Goal: Task Accomplishment & Management: Complete application form

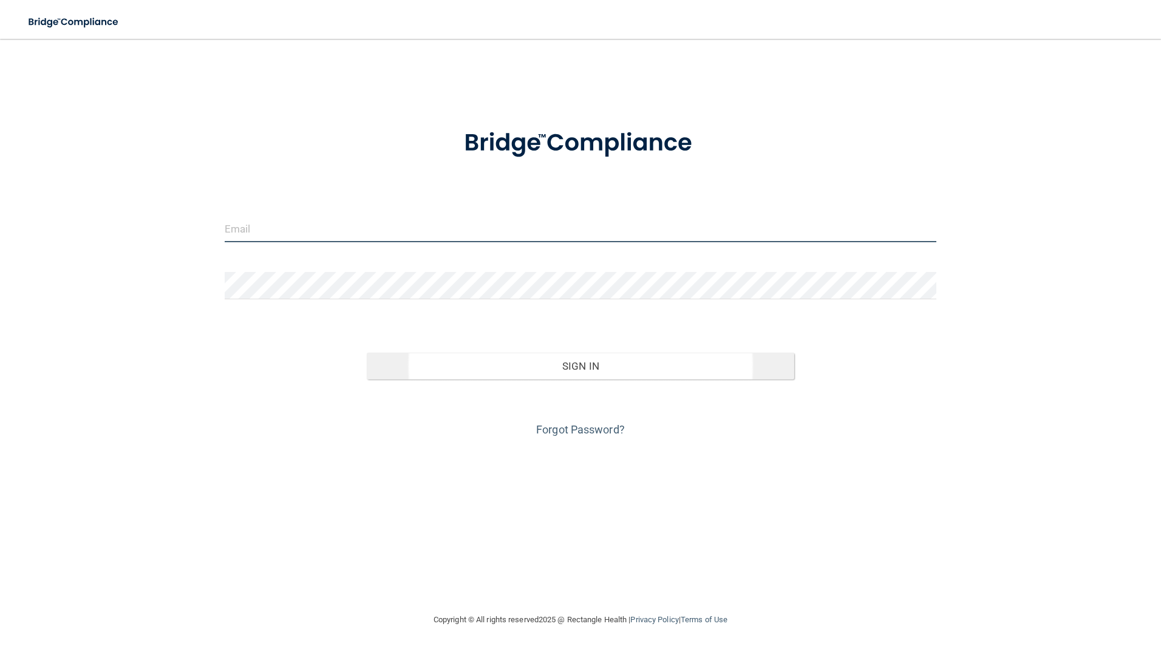
type input "[PERSON_NAME][EMAIL_ADDRESS][DOMAIN_NAME]"
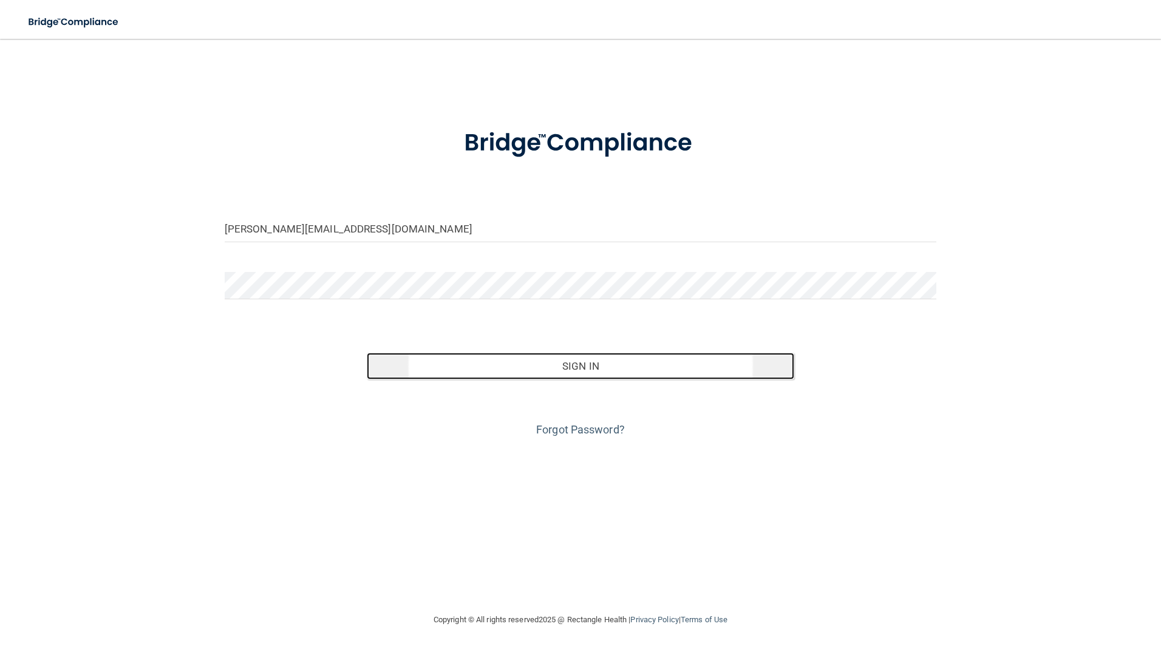
click at [603, 362] on button "Sign In" at bounding box center [580, 366] width 427 height 27
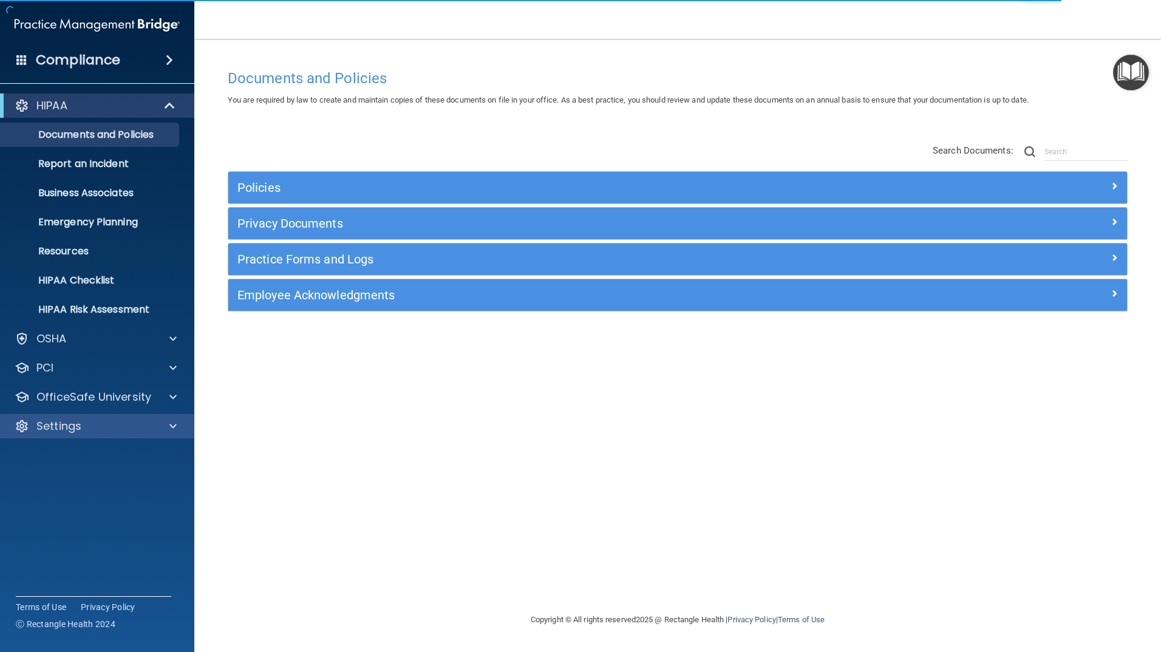
click at [71, 415] on div "Settings" at bounding box center [97, 426] width 195 height 24
click at [171, 419] on span at bounding box center [172, 426] width 7 height 15
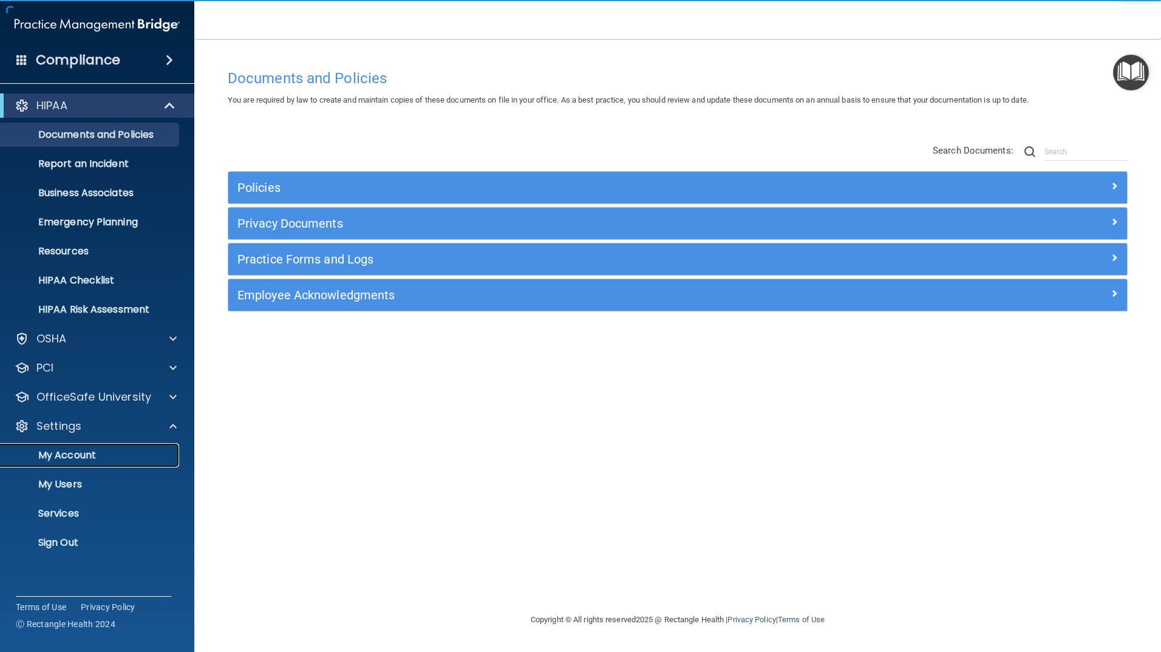
click at [81, 450] on p "My Account" at bounding box center [91, 455] width 166 height 12
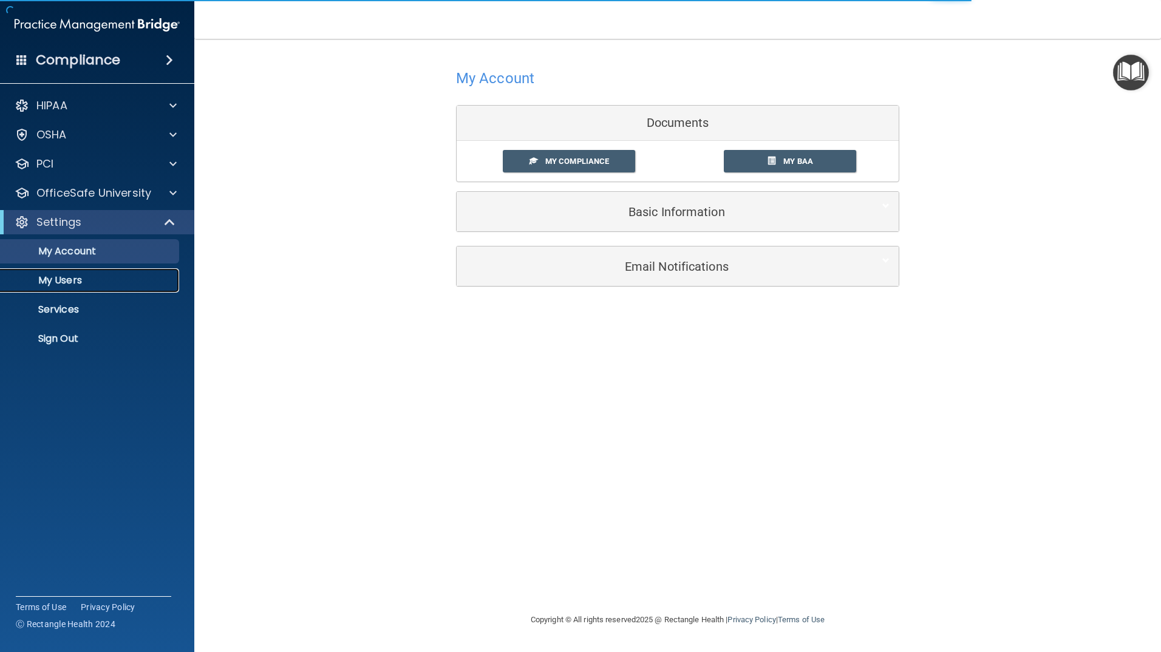
click at [63, 276] on p "My Users" at bounding box center [91, 280] width 166 height 12
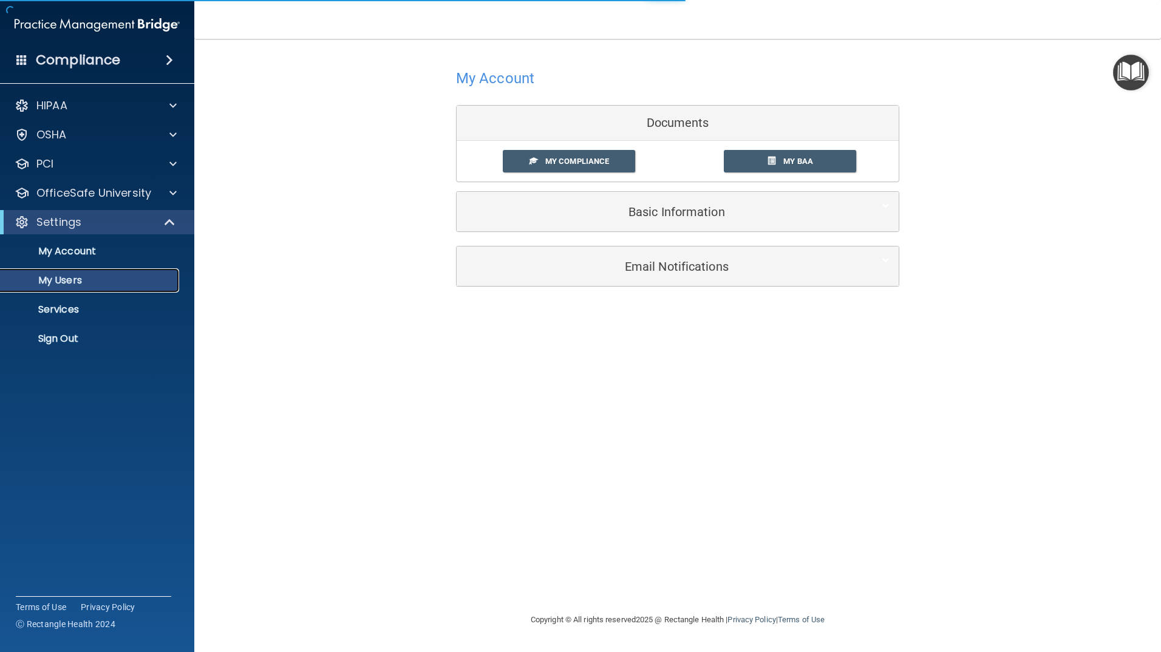
select select "20"
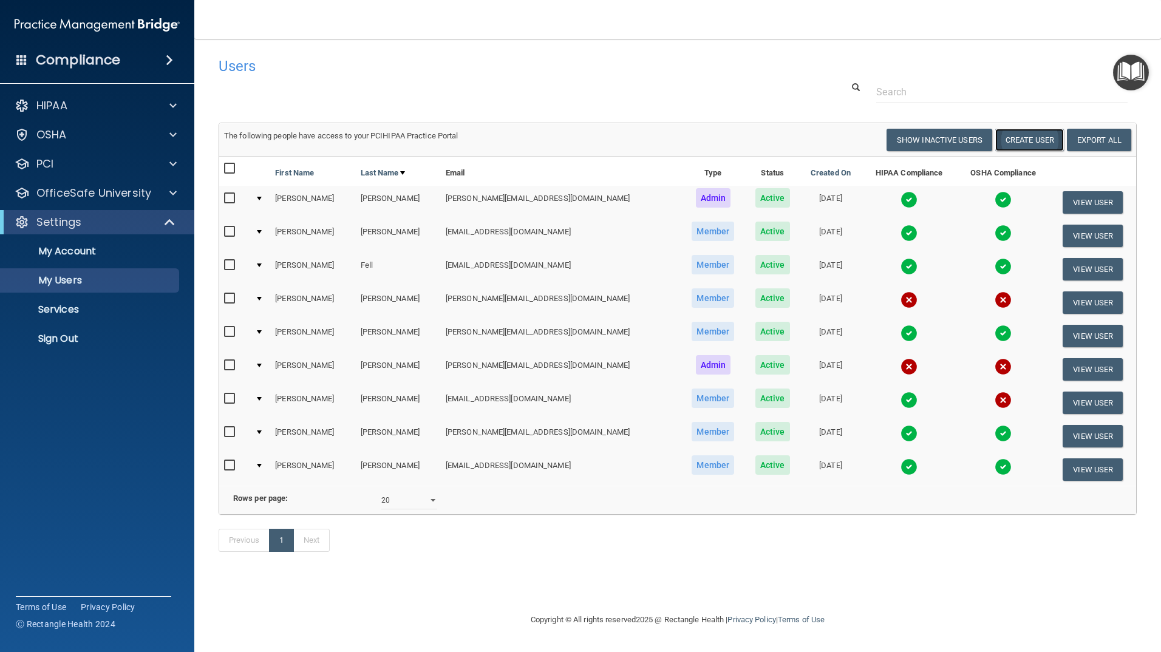
click at [1038, 133] on button "Create User" at bounding box center [1029, 140] width 69 height 22
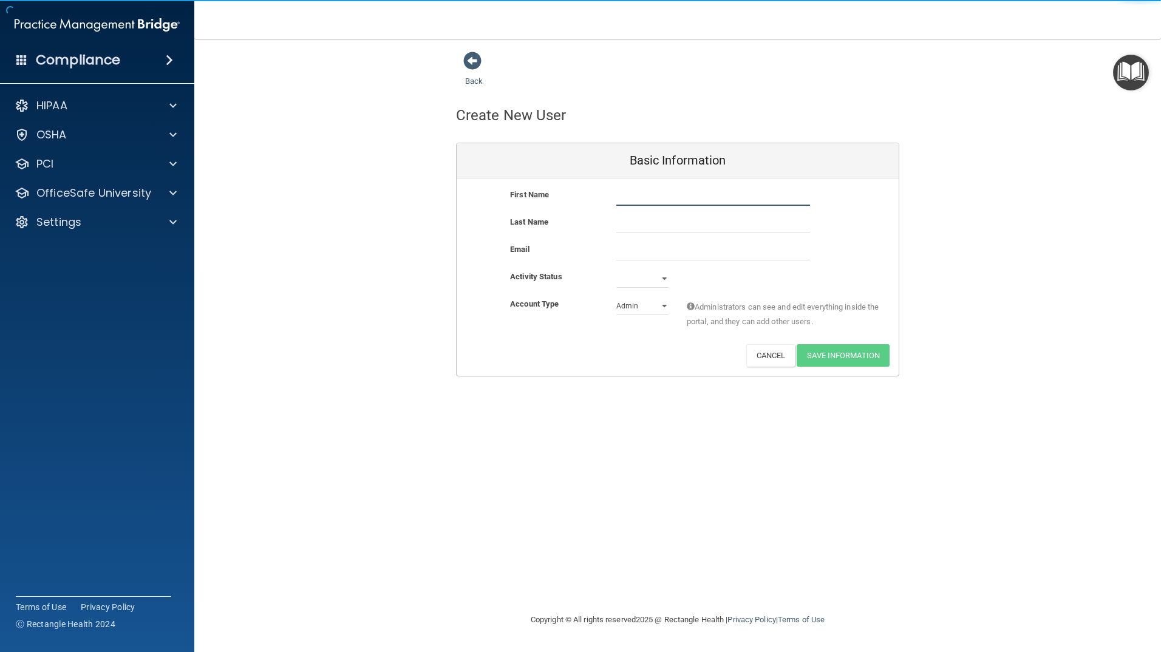
click at [665, 195] on input "text" at bounding box center [713, 197] width 194 height 18
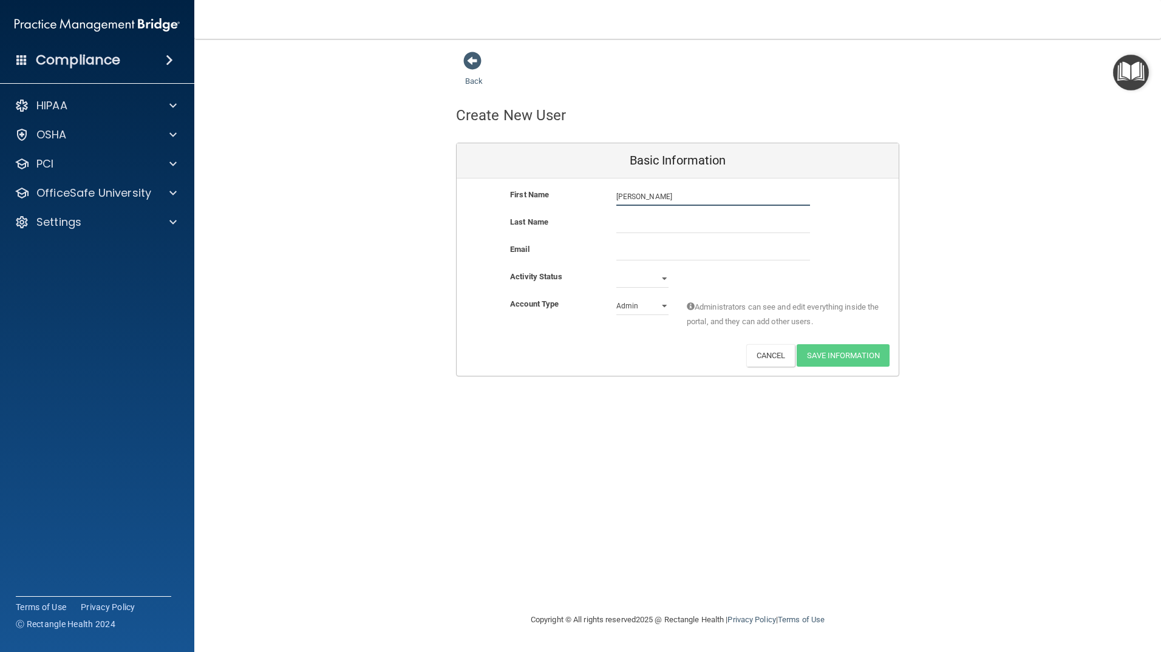
type input "[PERSON_NAME]"
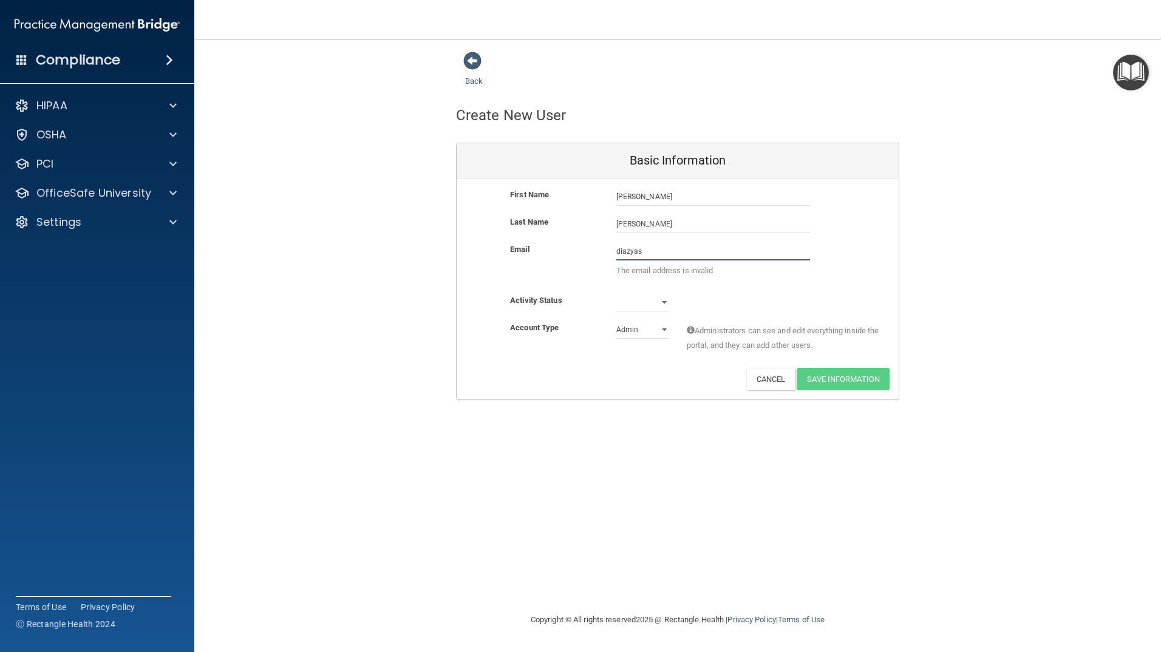
type input "[EMAIL_ADDRESS][DOMAIN_NAME]"
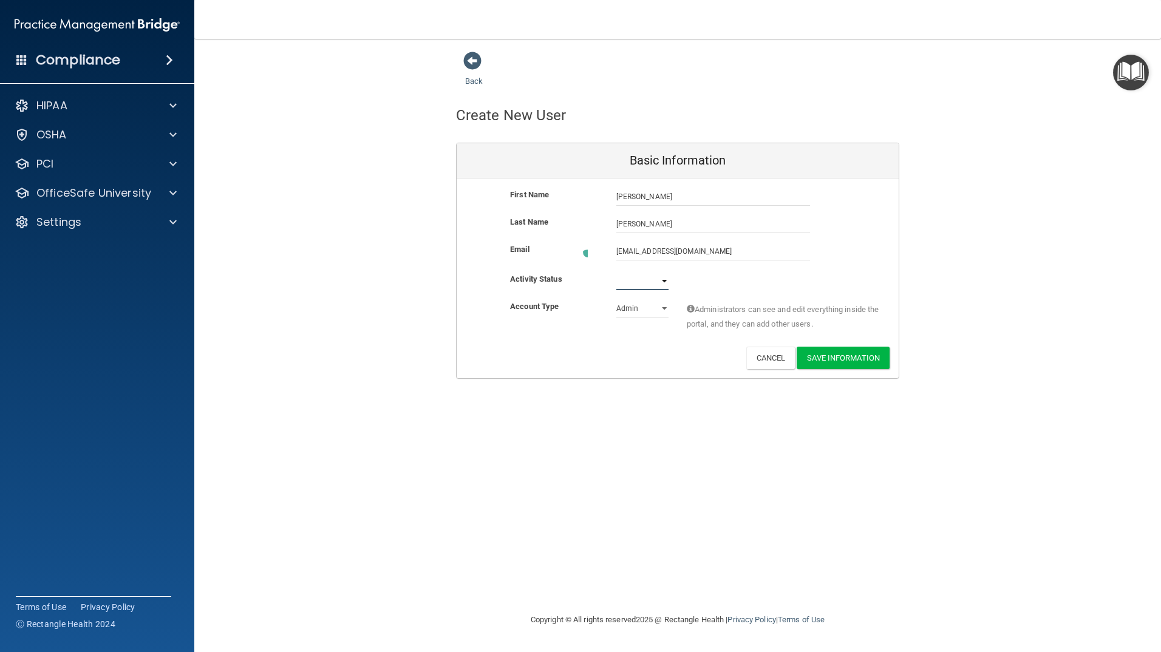
click at [647, 285] on select "Active Inactive" at bounding box center [642, 281] width 52 height 18
select select "active"
click at [616, 270] on select "Active Inactive" at bounding box center [642, 279] width 52 height 18
click at [641, 309] on select "Admin Member" at bounding box center [642, 306] width 52 height 18
select select "practice_member"
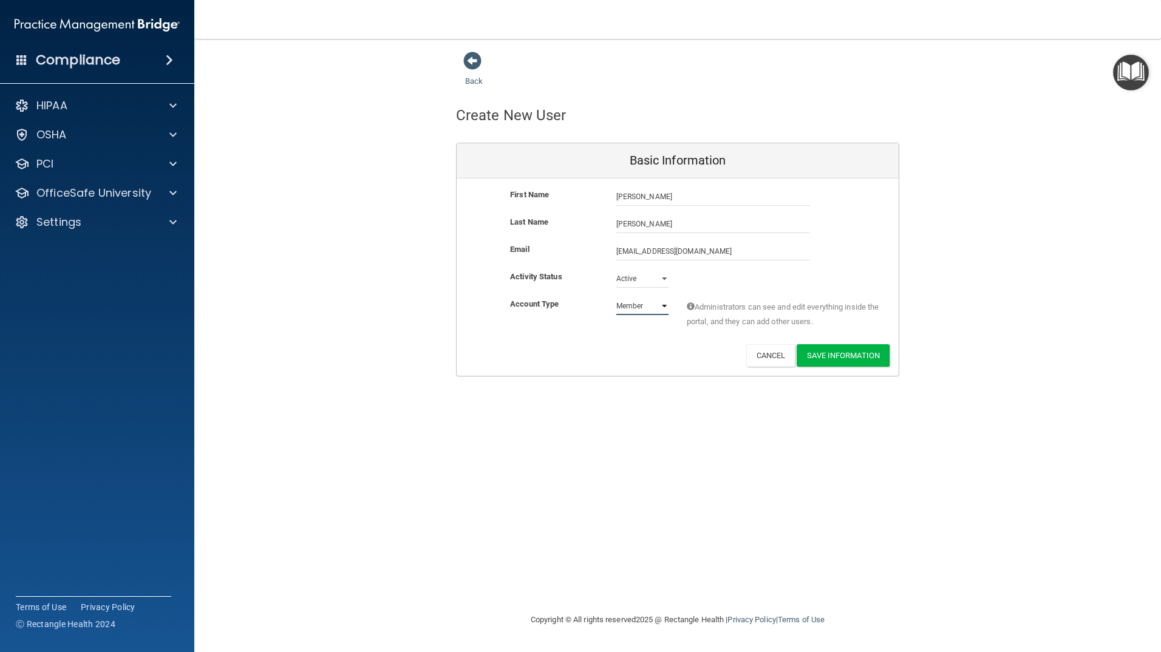
click at [616, 297] on select "Admin Member" at bounding box center [642, 306] width 52 height 18
click at [824, 355] on button "Save Information" at bounding box center [842, 355] width 93 height 22
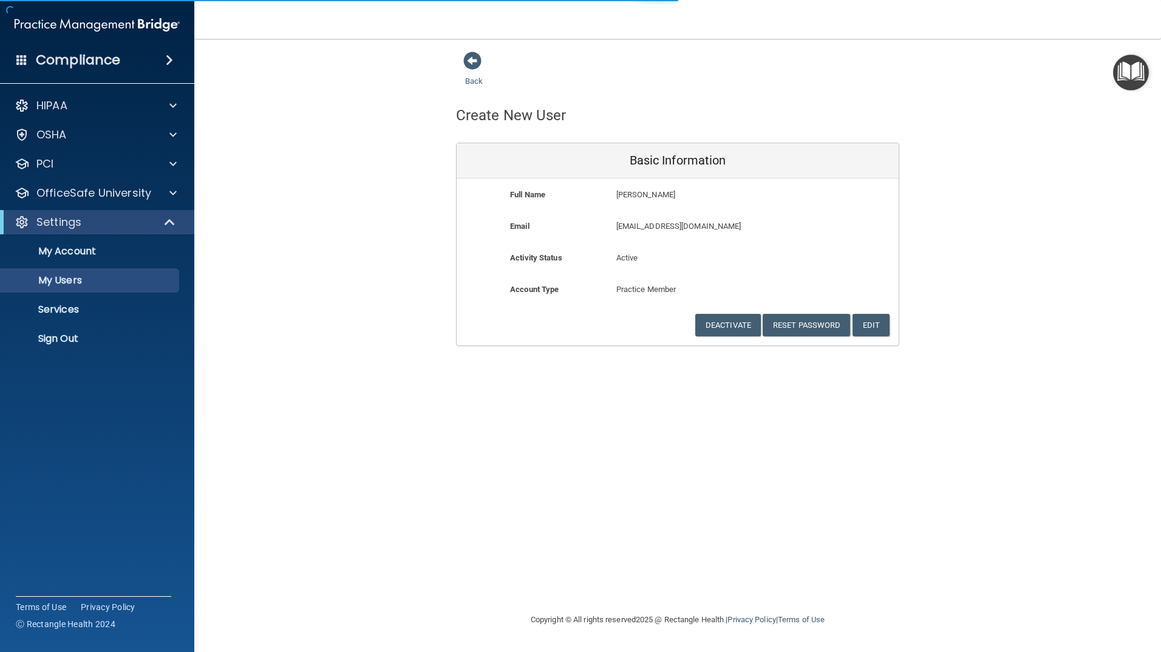
select select "20"
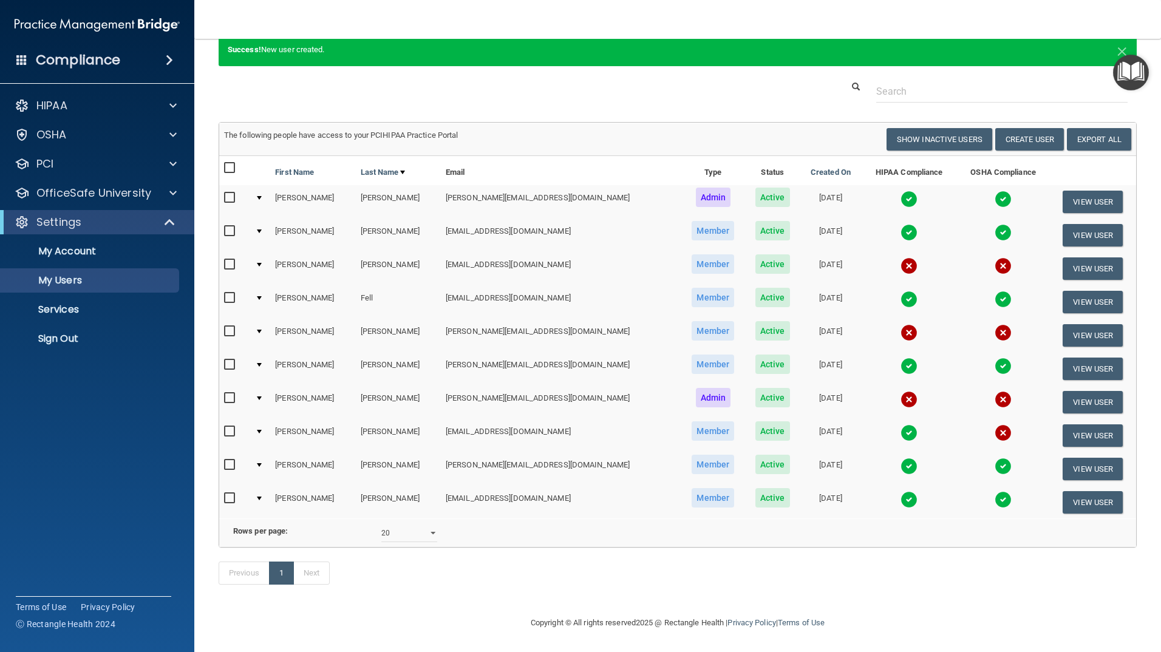
scroll to position [66, 0]
click at [236, 260] on input "checkbox" at bounding box center [231, 265] width 14 height 10
checkbox input "true"
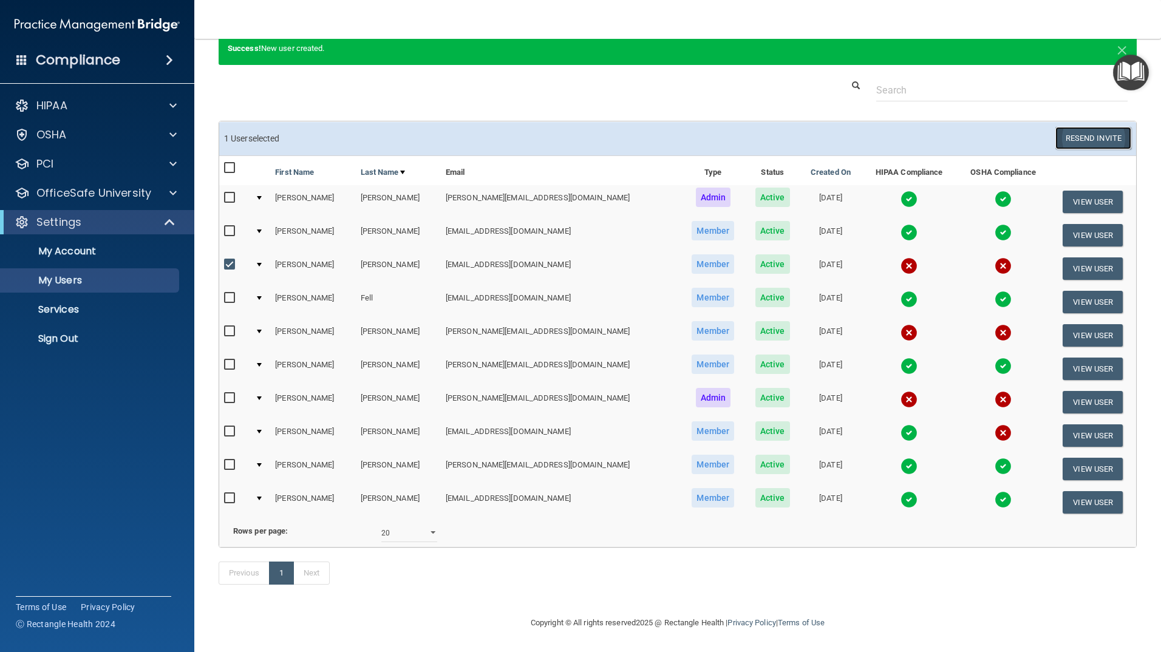
click at [1080, 127] on button "Resend Invite" at bounding box center [1093, 138] width 76 height 22
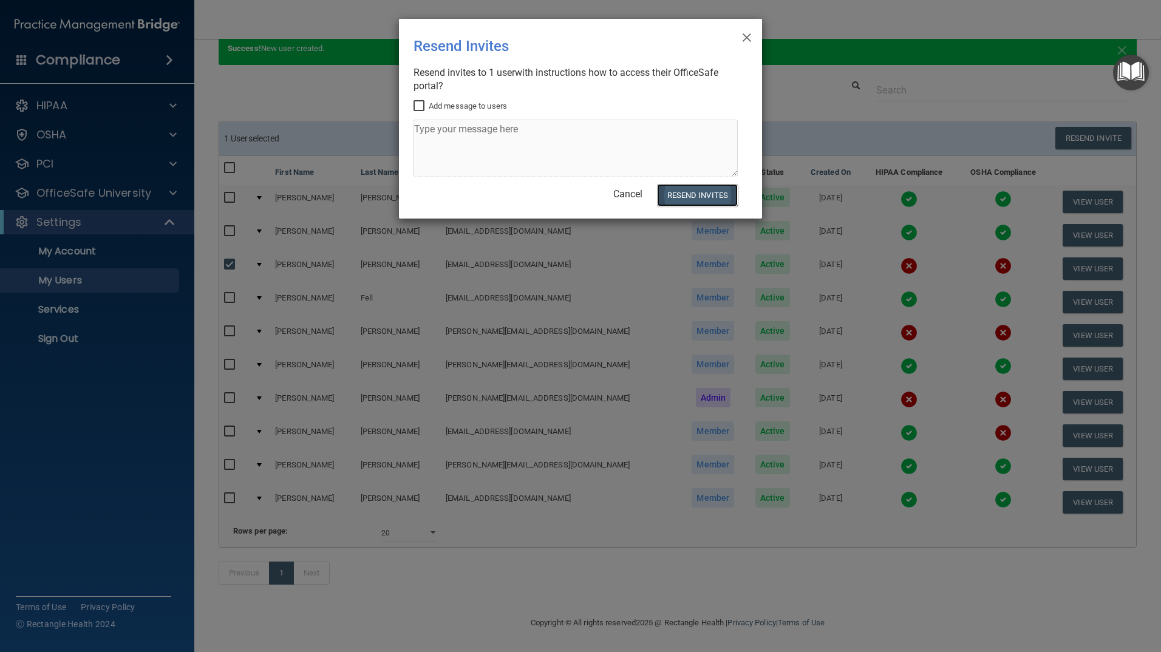
click at [688, 199] on button "Resend Invites" at bounding box center [697, 195] width 81 height 22
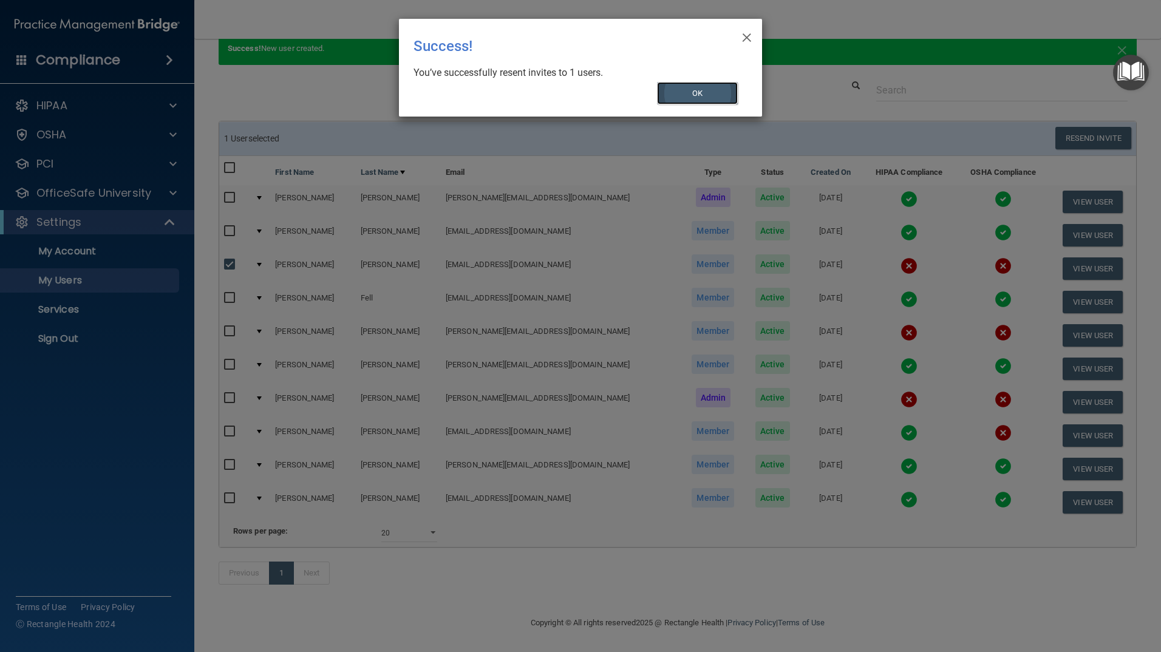
click at [679, 93] on button "OK" at bounding box center [697, 93] width 81 height 22
